Goal: Task Accomplishment & Management: Use online tool/utility

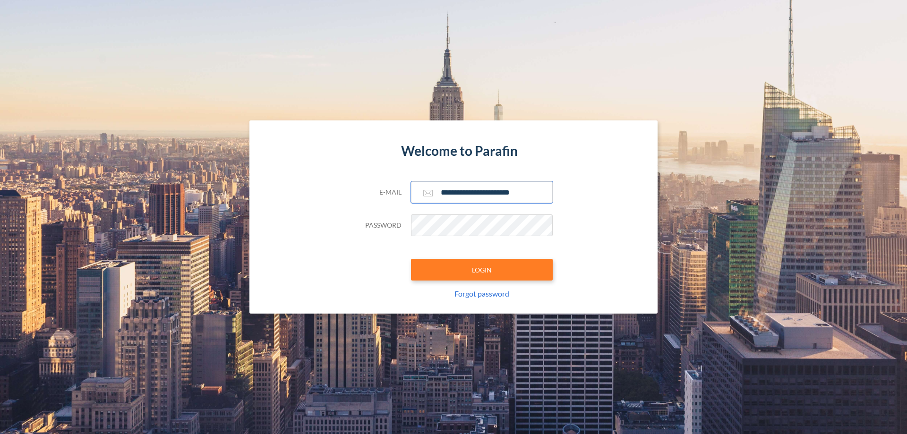
type input "**********"
click at [482, 270] on button "LOGIN" at bounding box center [482, 270] width 142 height 22
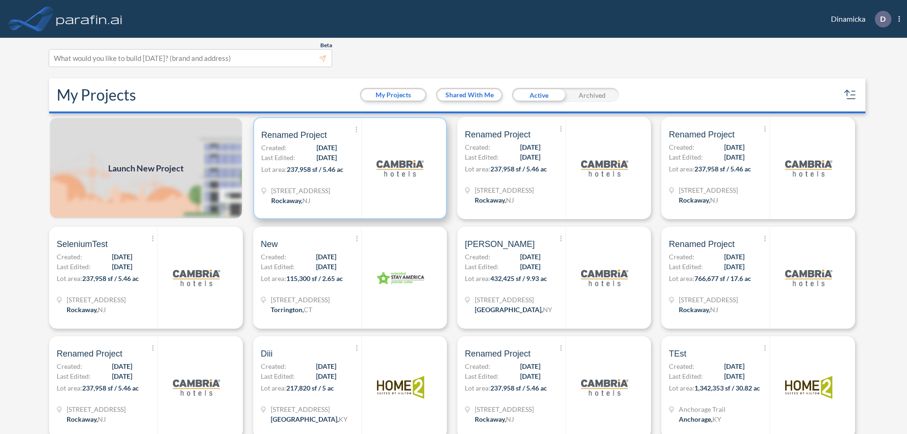
scroll to position [2, 0]
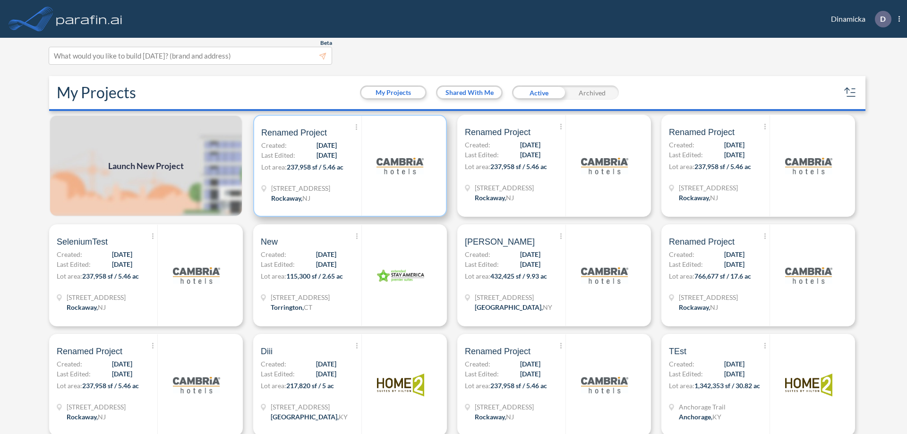
click at [348, 166] on p "Lot area: 237,958 sf / 5.46 ac" at bounding box center [311, 169] width 100 height 14
